Goal: Browse casually: Explore the website without a specific task or goal

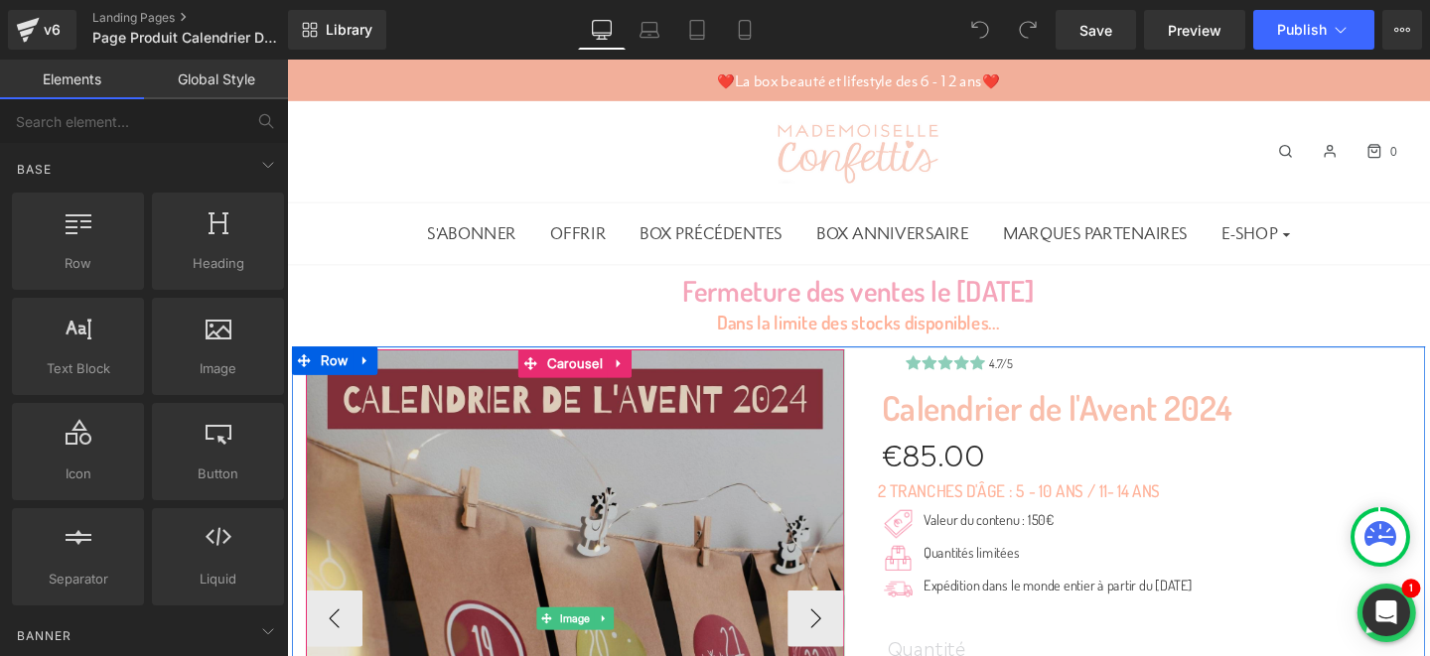
click at [774, 475] on img at bounding box center [590, 647] width 566 height 566
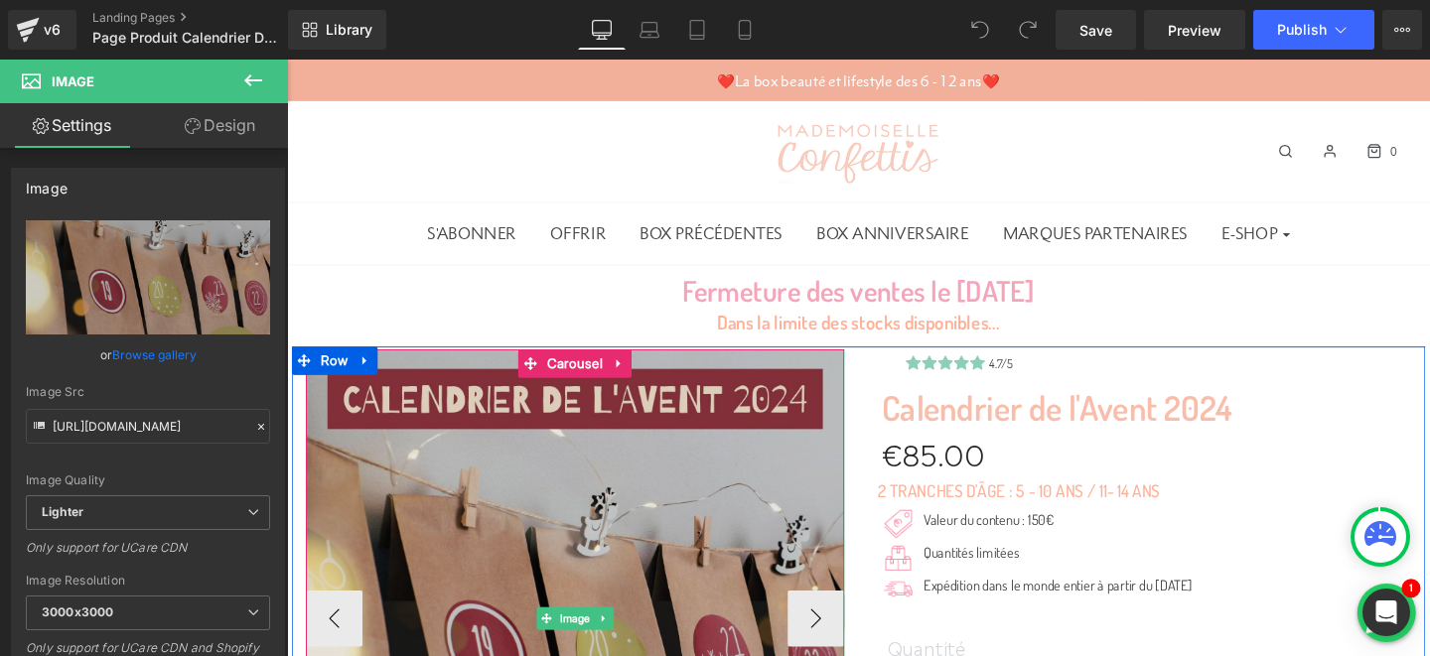
scroll to position [315, 0]
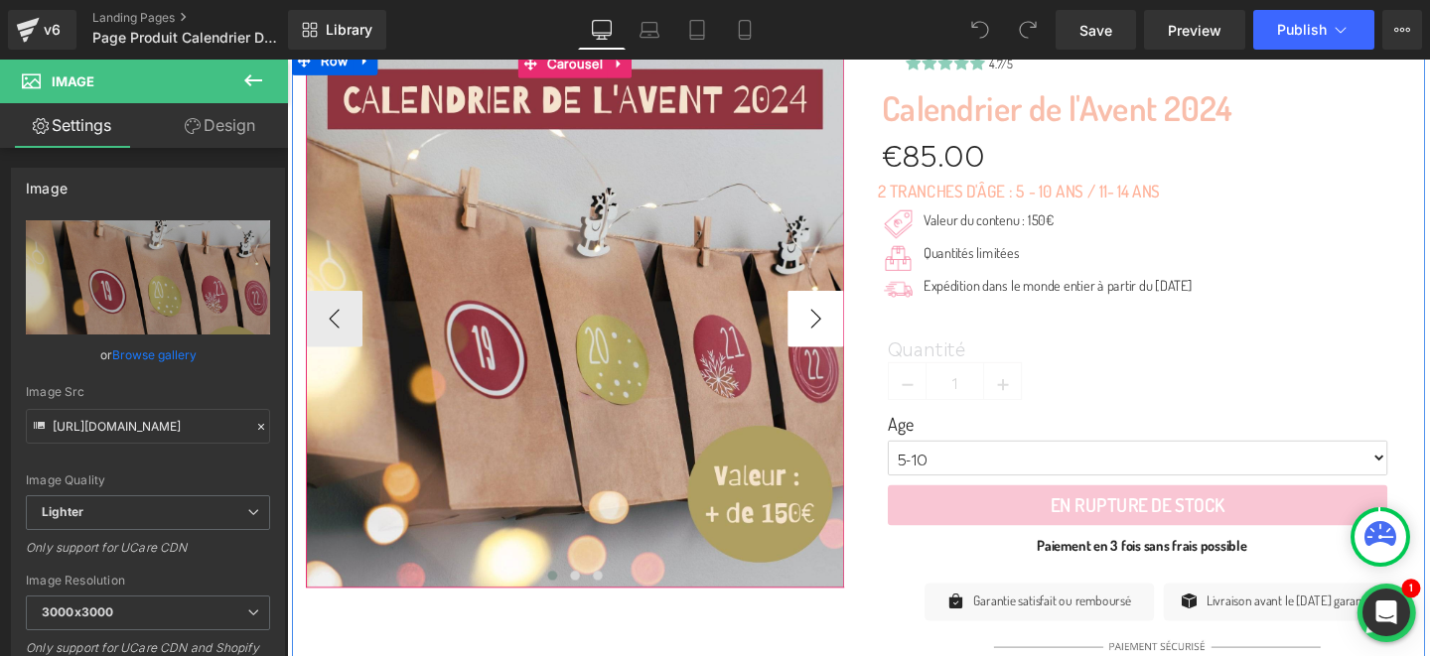
click at [839, 329] on button "›" at bounding box center [843, 333] width 60 height 60
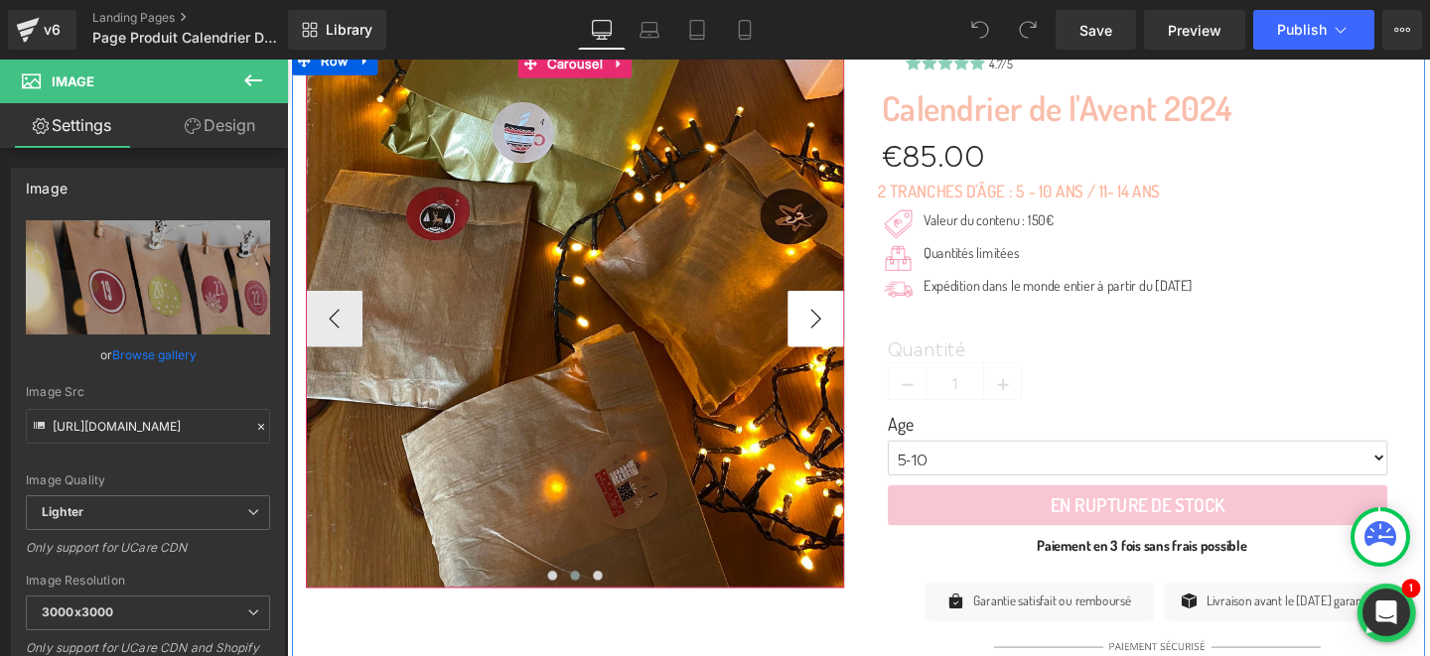
click at [839, 329] on button "›" at bounding box center [843, 333] width 60 height 60
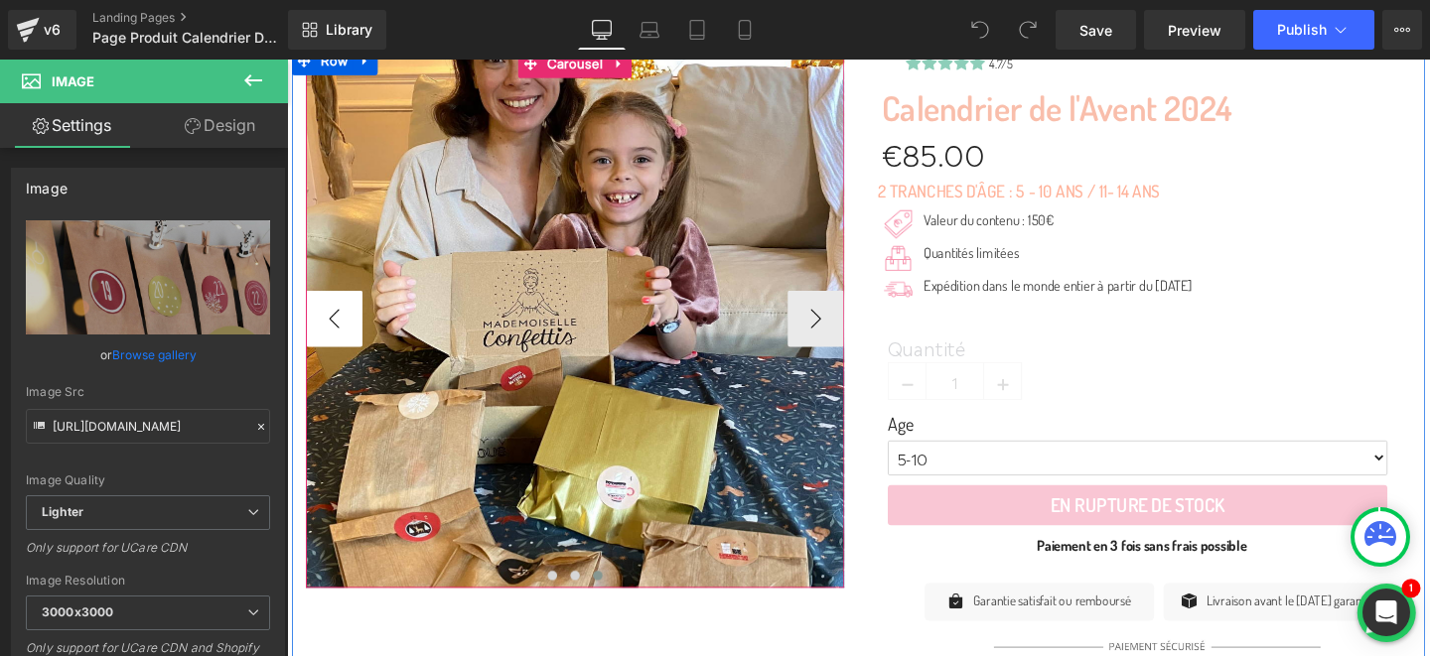
click at [332, 334] on button "‹" at bounding box center [337, 333] width 60 height 60
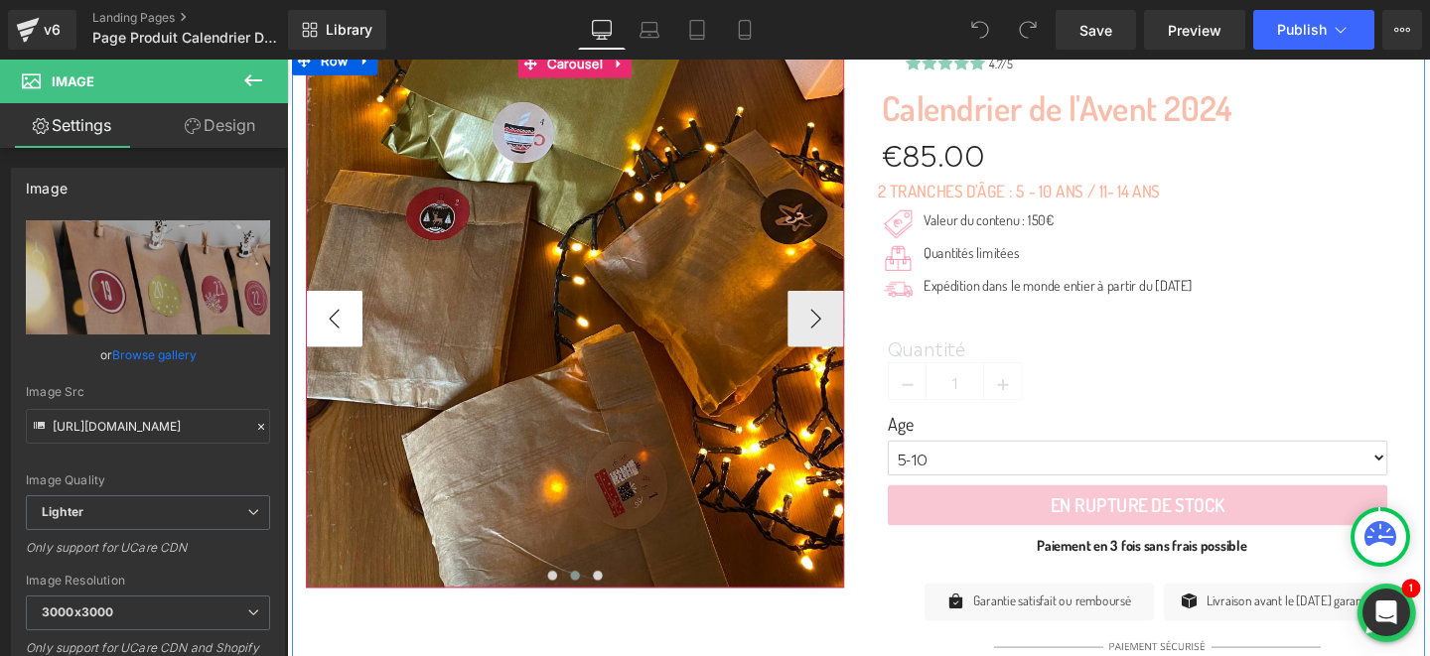
click at [332, 334] on button "‹" at bounding box center [337, 333] width 60 height 60
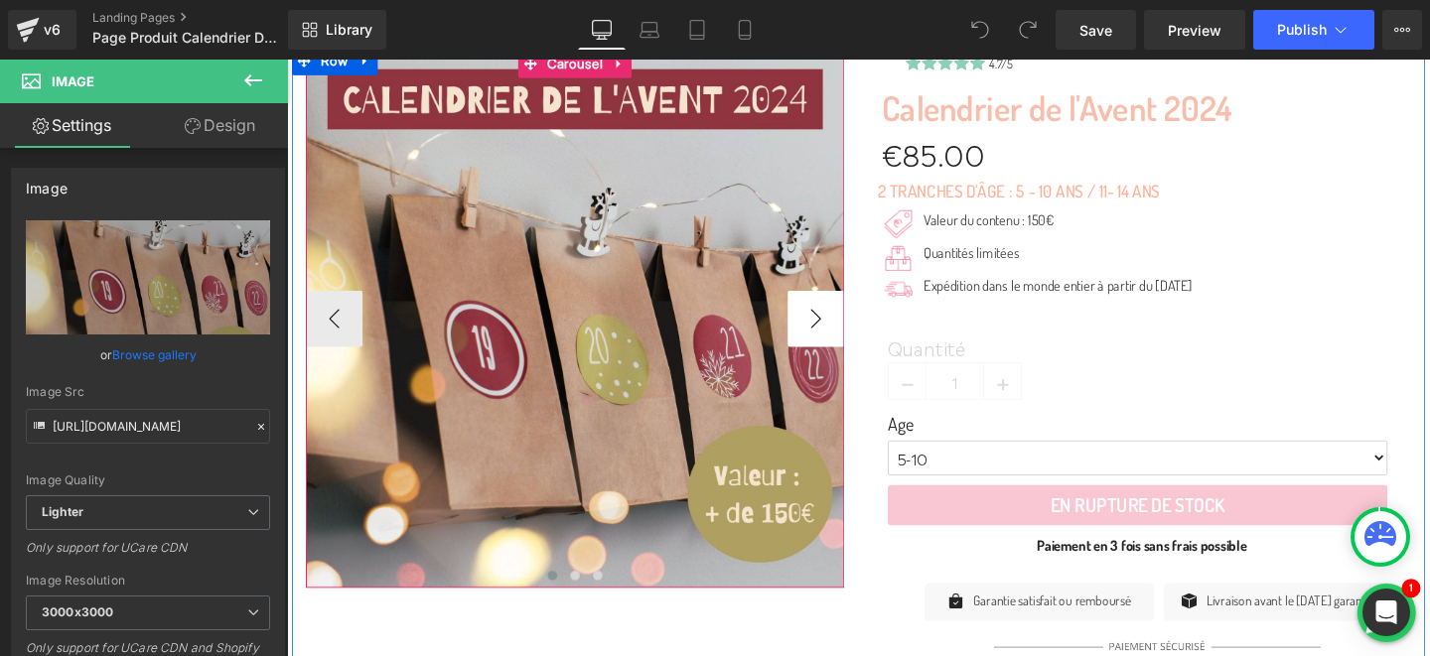
click at [849, 340] on button "›" at bounding box center [843, 333] width 60 height 60
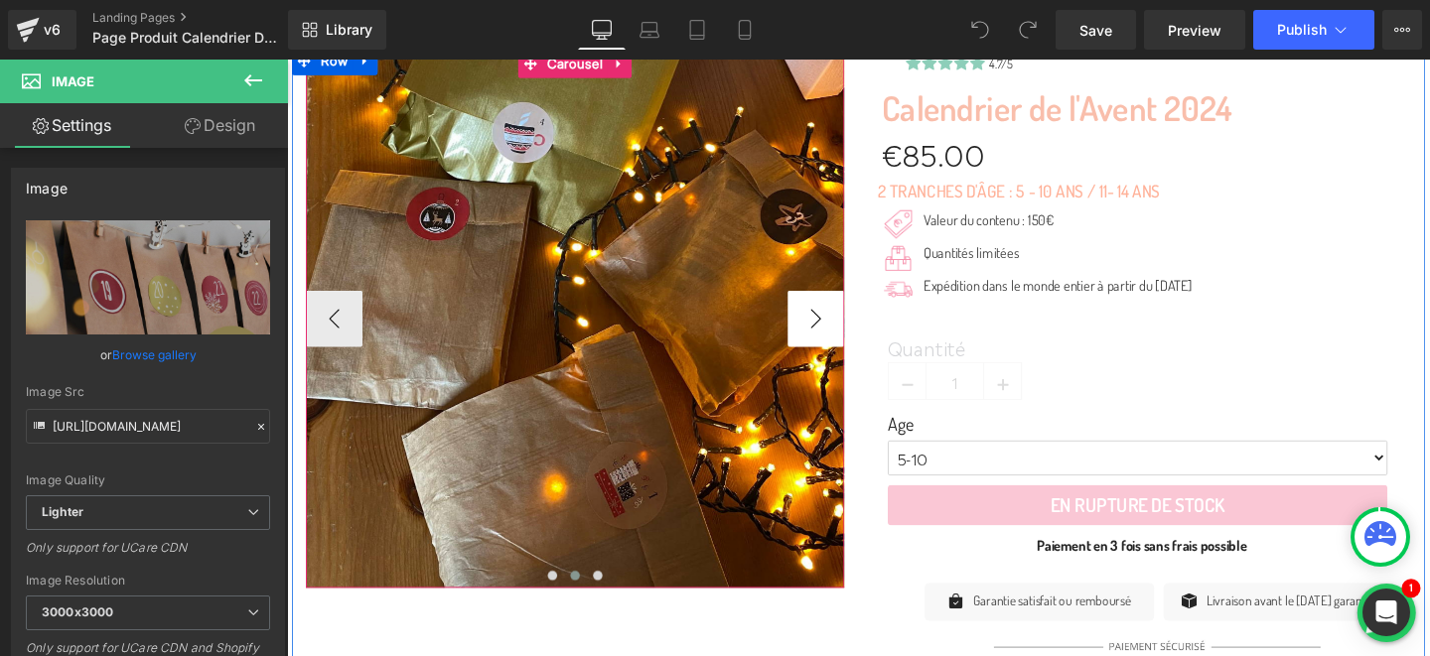
scroll to position [238, 0]
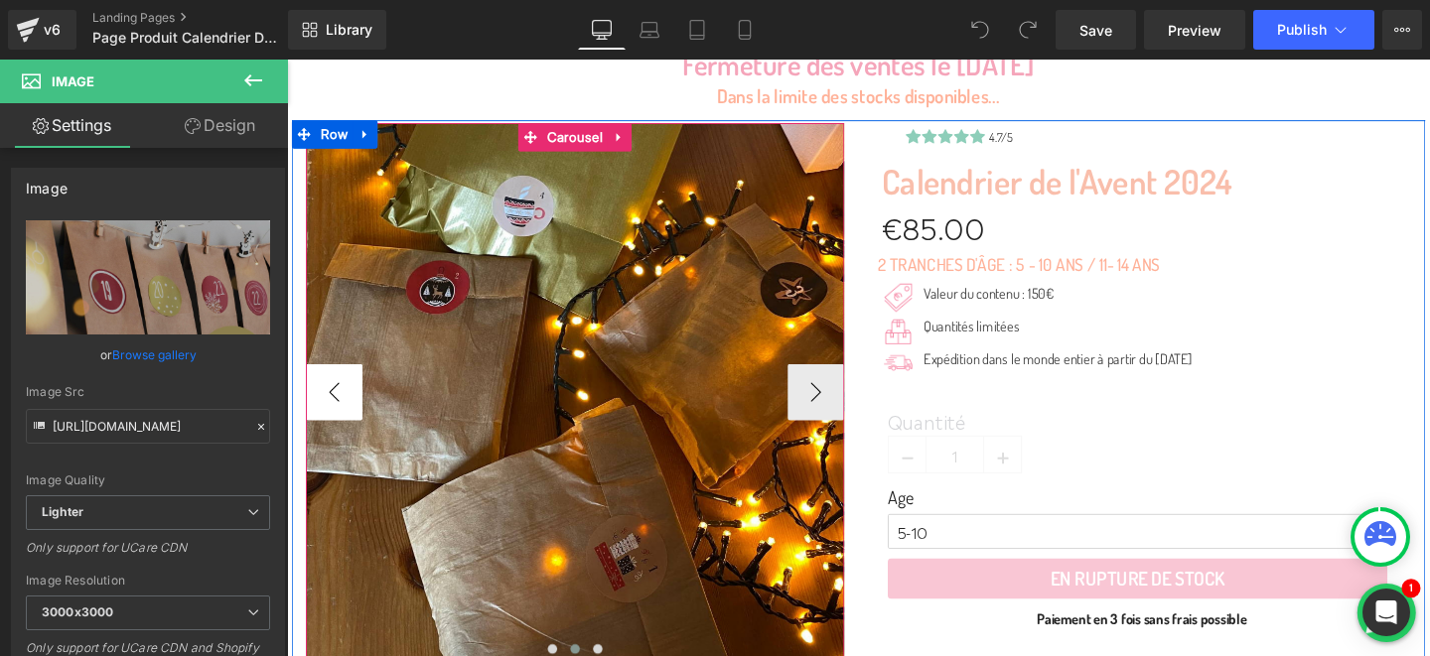
click at [357, 387] on button "‹" at bounding box center [337, 409] width 60 height 60
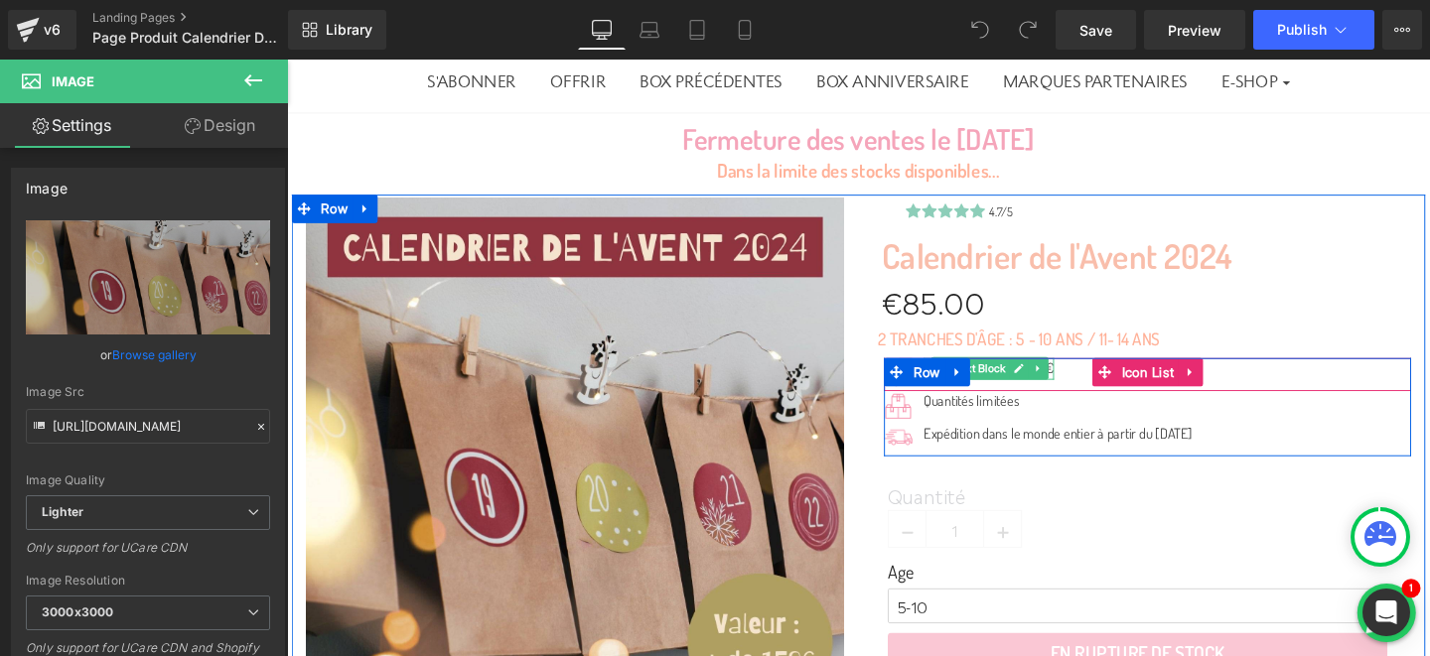
scroll to position [137, 0]
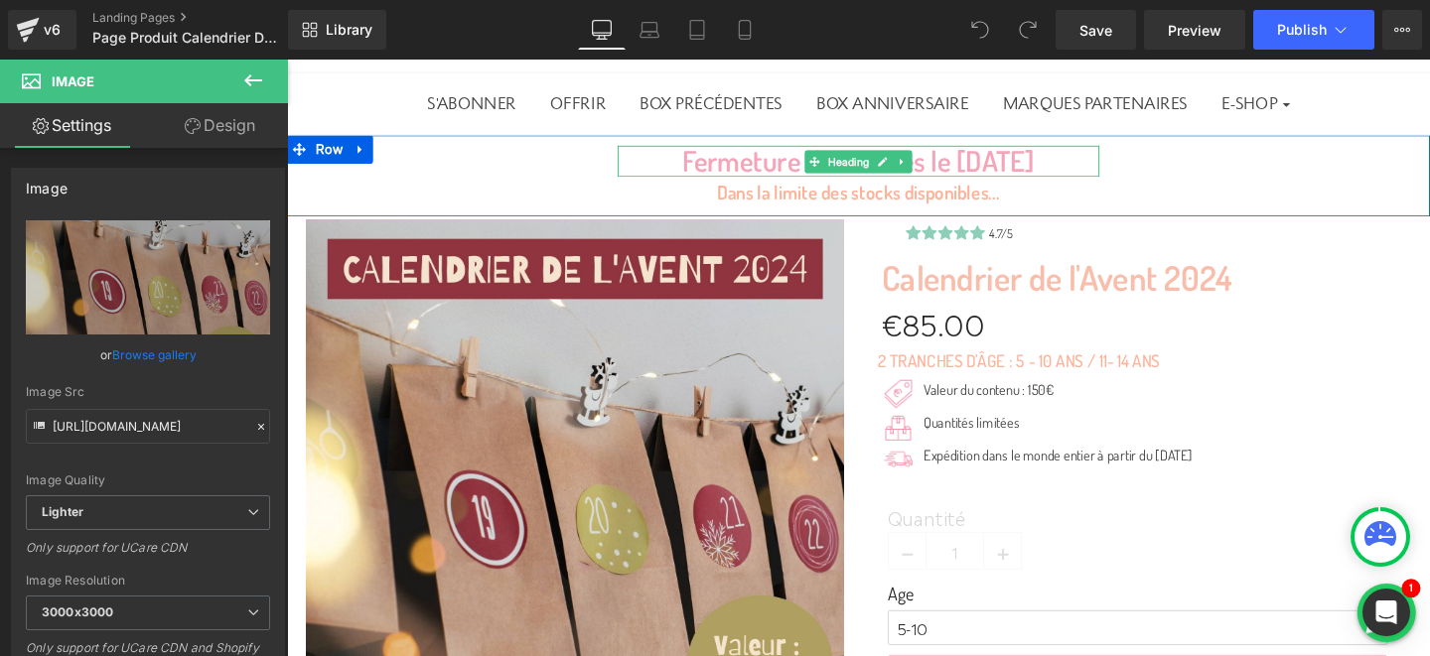
click at [1002, 166] on h1 "Fermeture des ventes le [DATE]" at bounding box center [887, 166] width 506 height 33
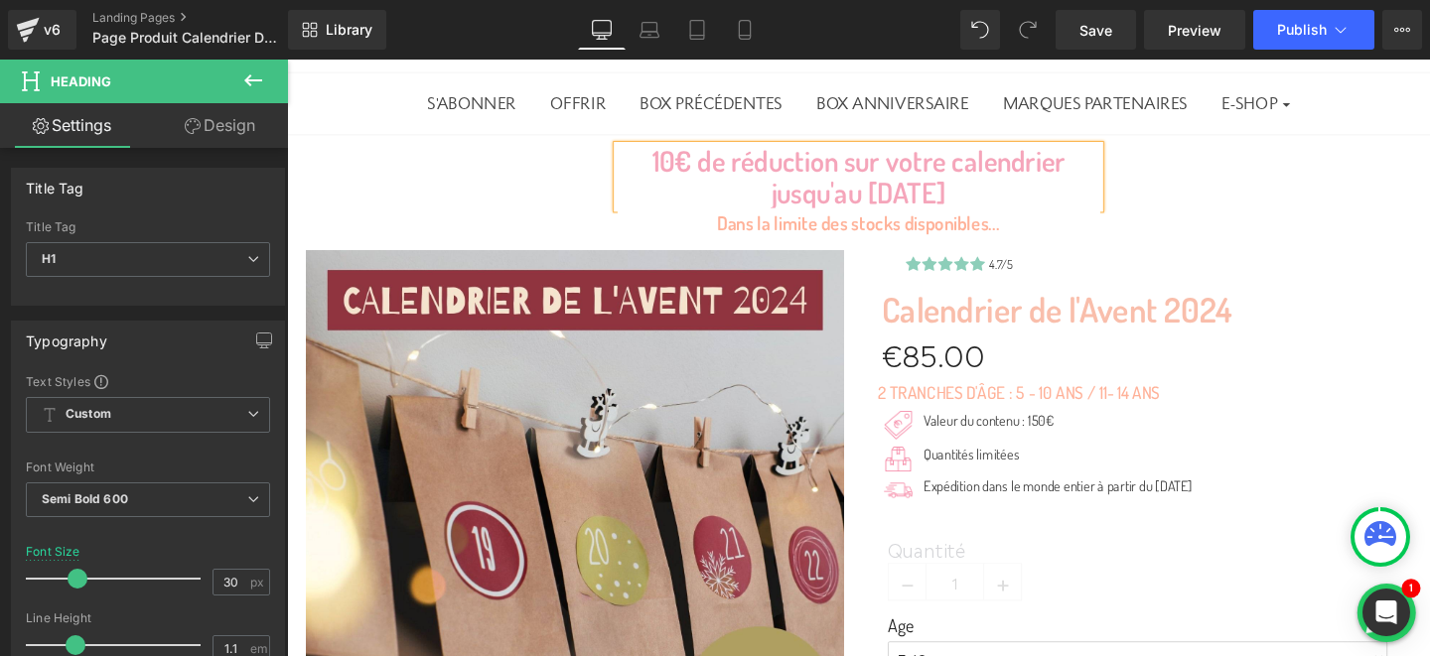
click at [1307, 196] on div "10€ de réduction sur votre calendrier jusqu'au [DATE] Heading Dans la limite de…" at bounding box center [887, 198] width 1201 height 97
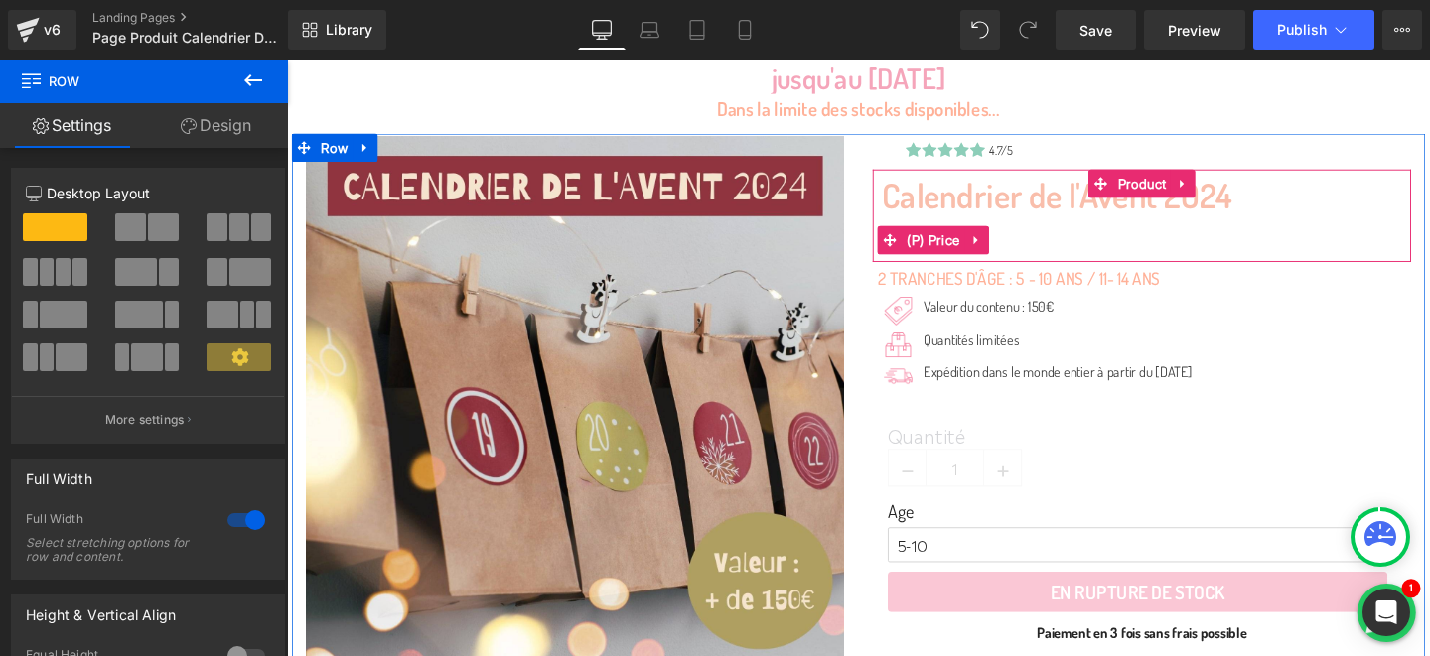
scroll to position [274, 0]
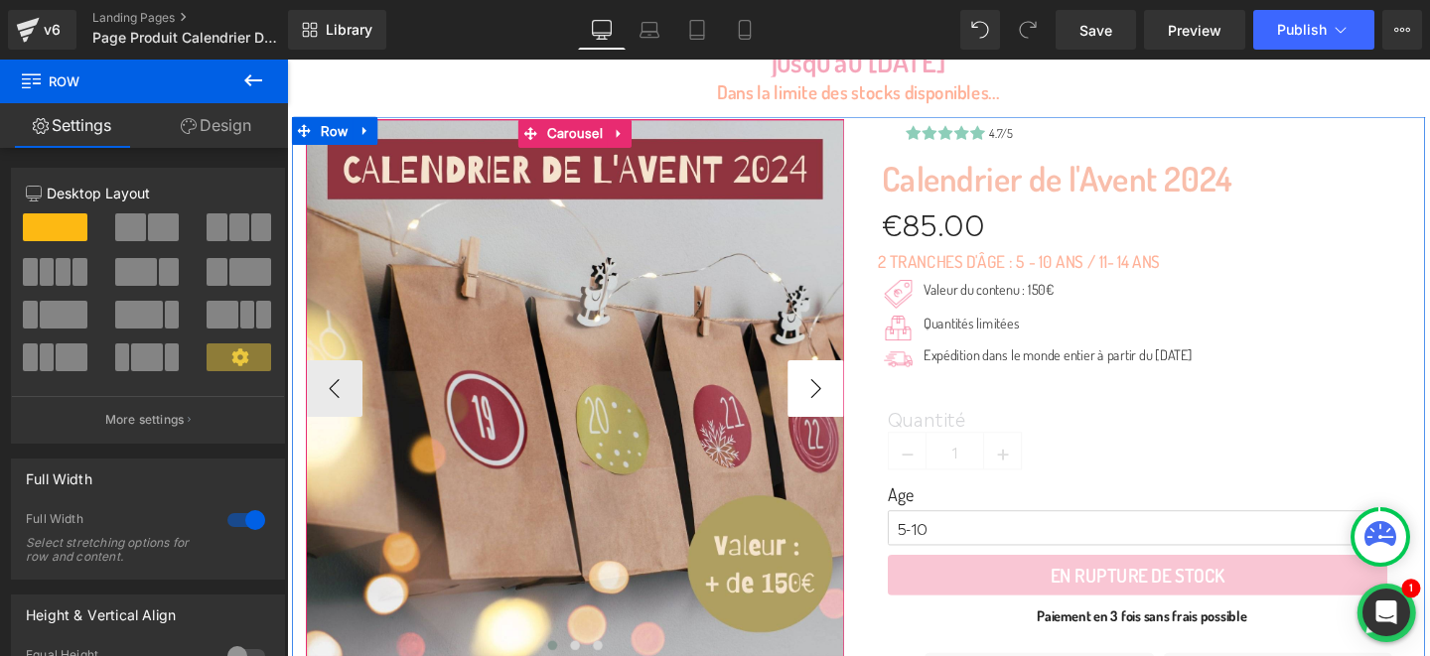
click at [851, 390] on button "›" at bounding box center [843, 406] width 60 height 60
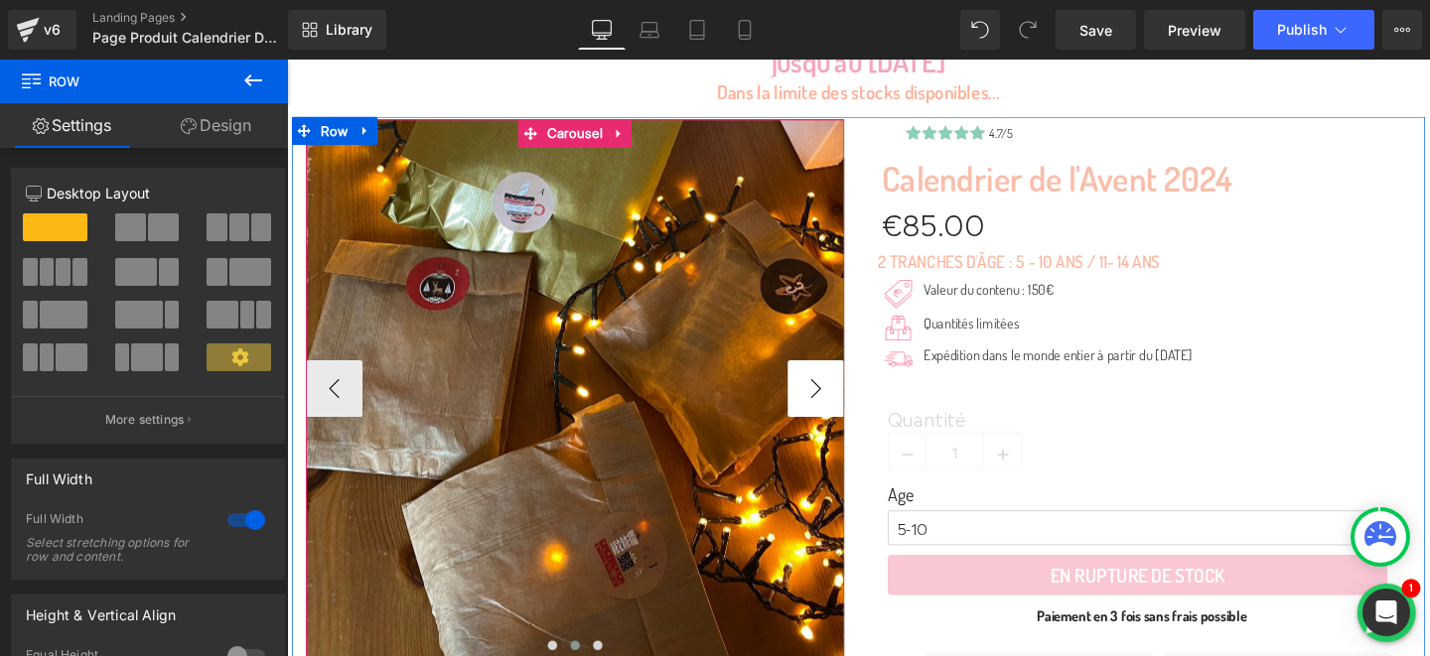
click at [851, 390] on button "›" at bounding box center [843, 406] width 60 height 60
